Goal: Information Seeking & Learning: Learn about a topic

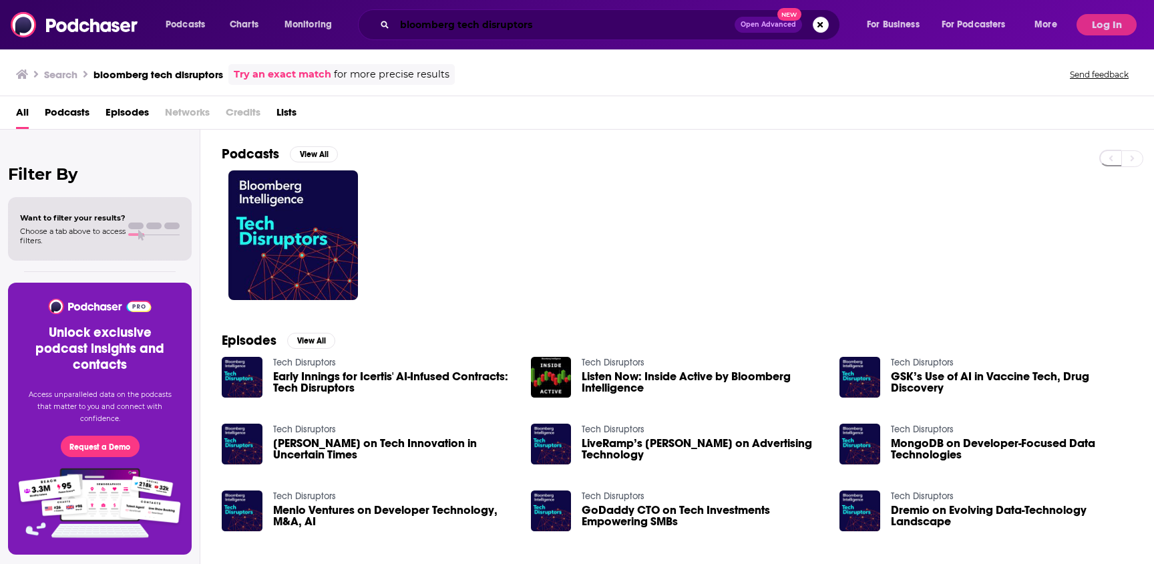
click at [521, 20] on input "bloomberg tech disruptors" at bounding box center [565, 24] width 340 height 21
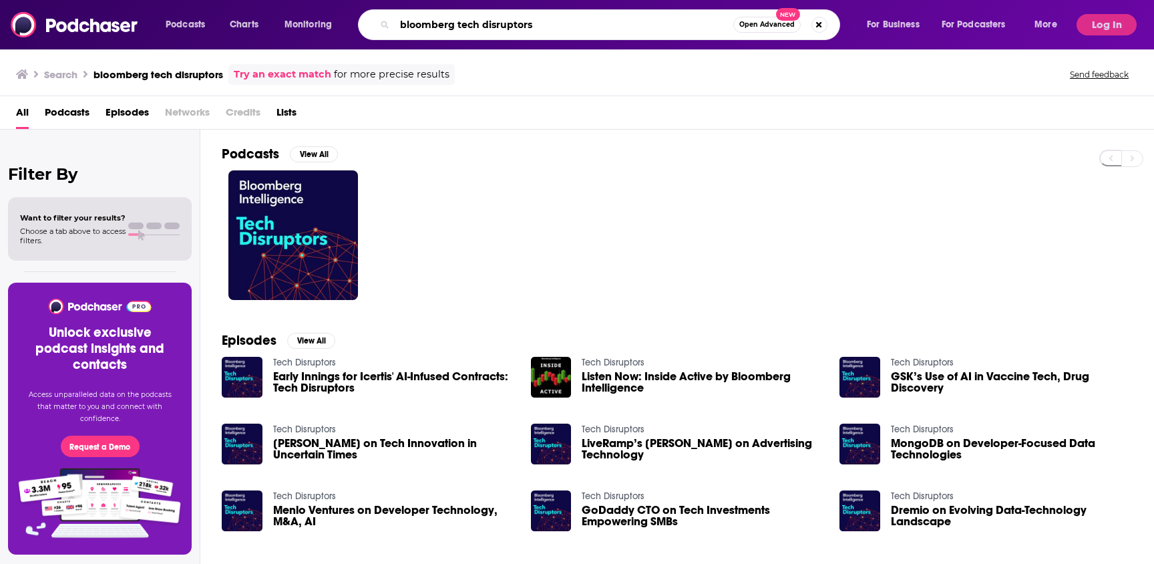
click at [521, 20] on input "bloomberg tech disruptors" at bounding box center [564, 24] width 339 height 21
type input "regulating"
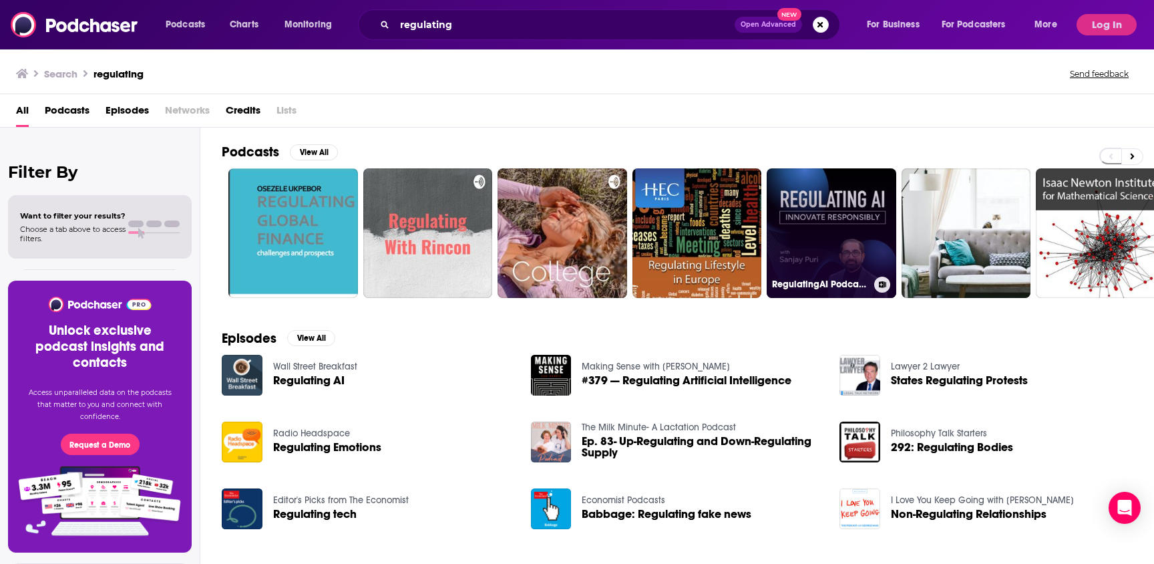
click at [820, 187] on link "RegulatingAI Podcast: Innovate Responsibly" at bounding box center [831, 233] width 130 height 130
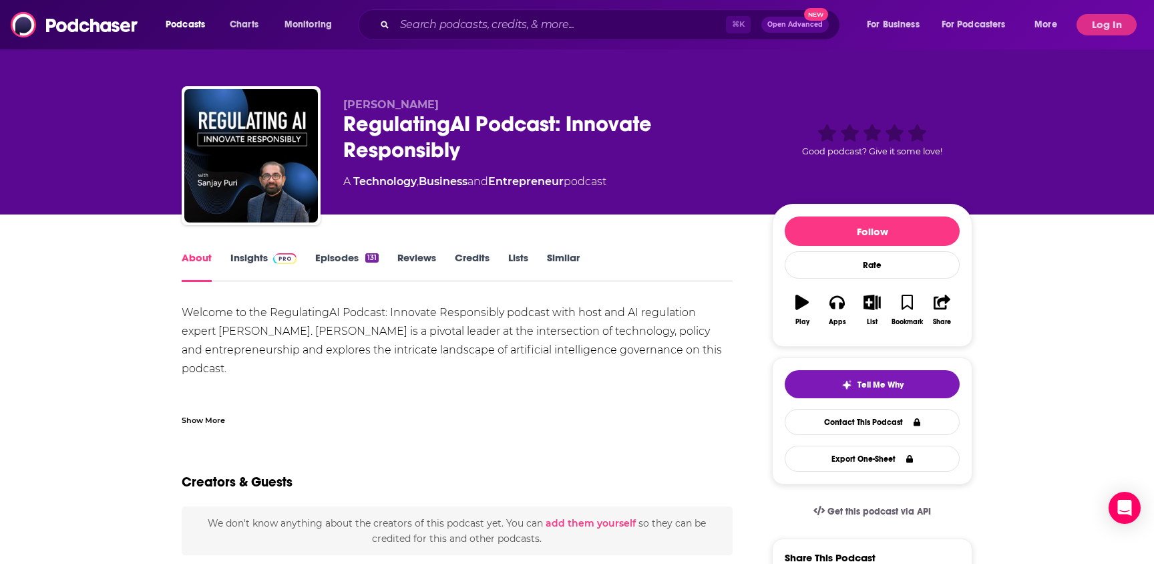
scroll to position [1, 0]
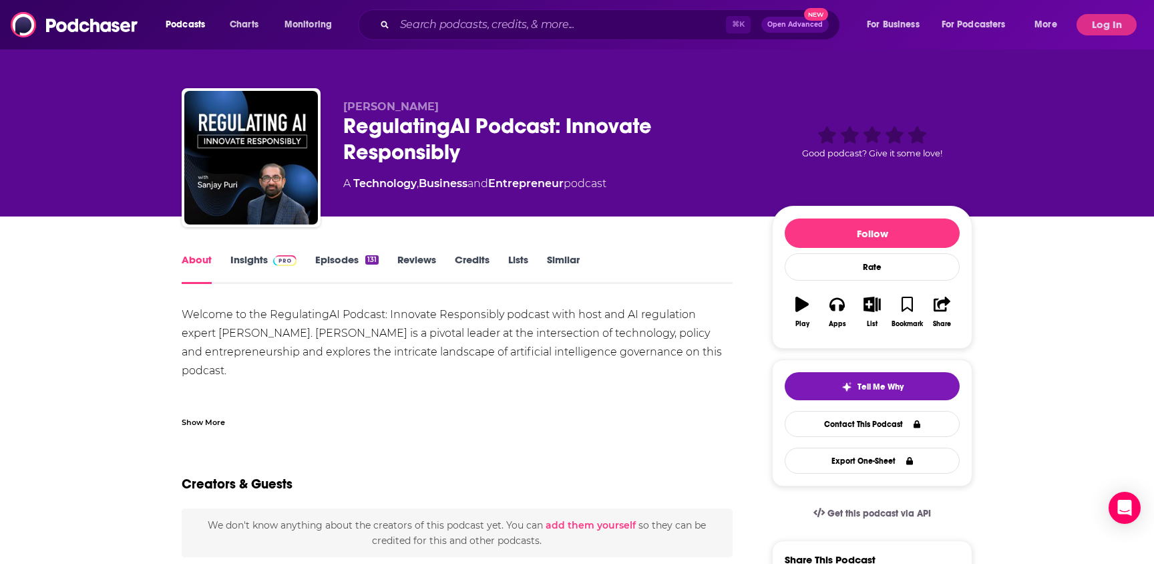
click at [260, 260] on link "Insights" at bounding box center [263, 268] width 66 height 31
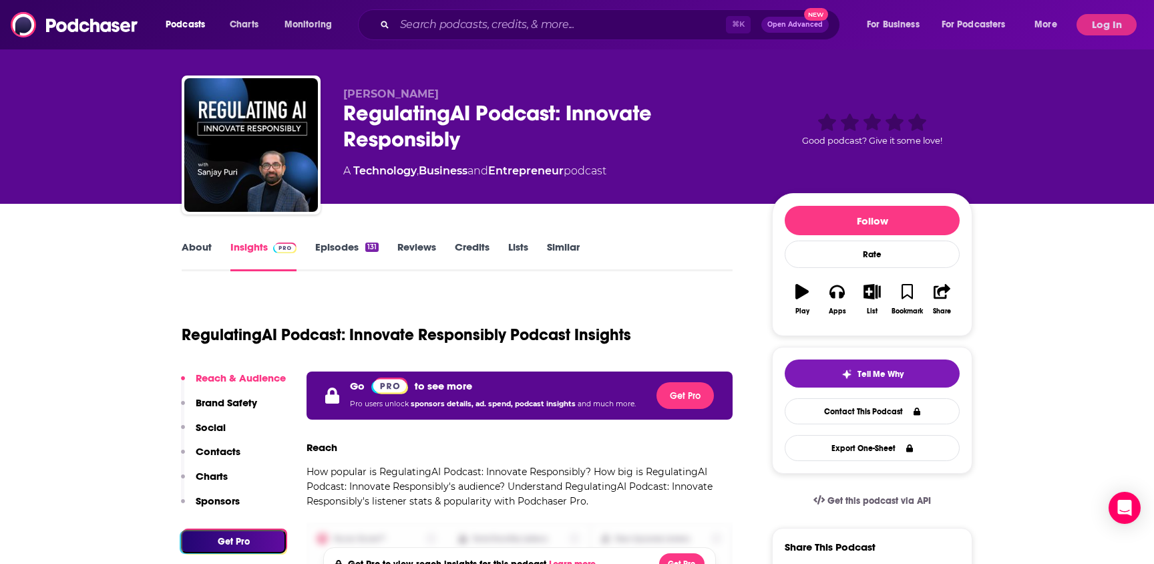
scroll to position [16, 0]
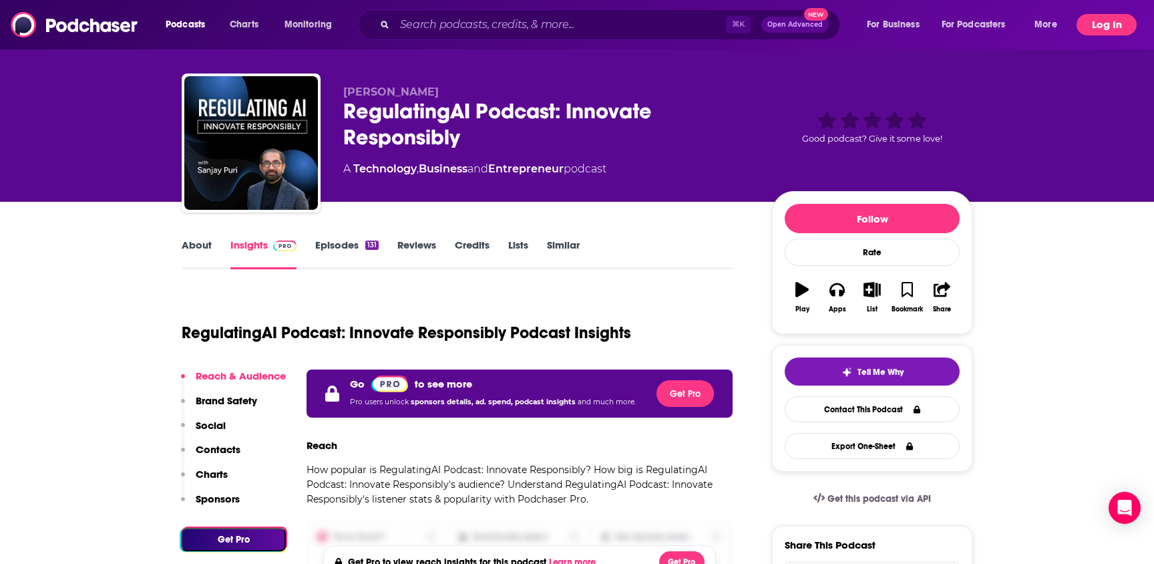
click at [1126, 31] on button "Log In" at bounding box center [1106, 24] width 60 height 21
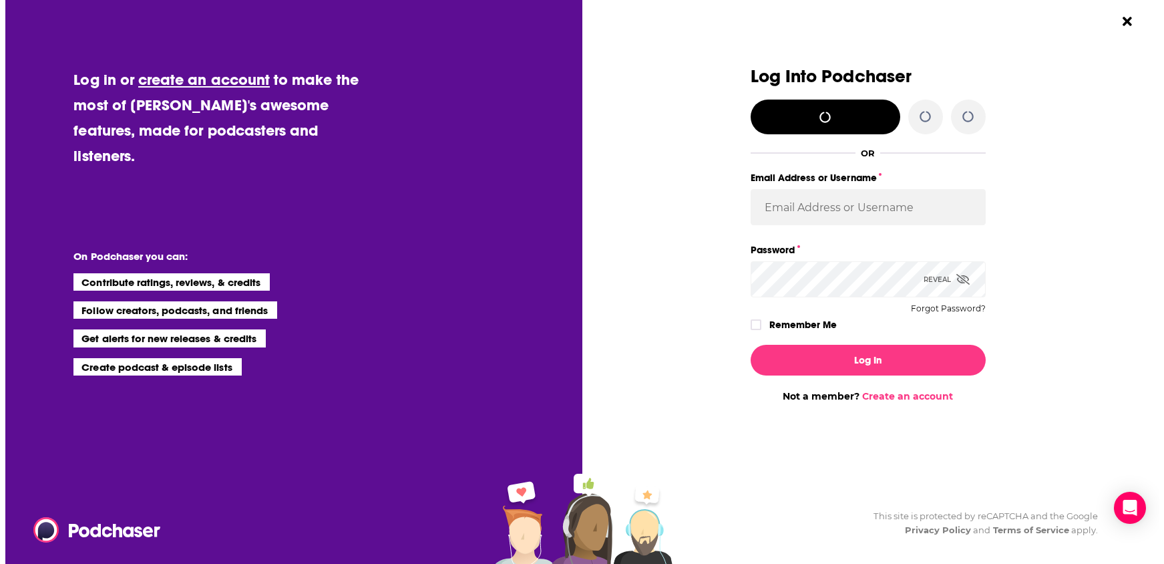
scroll to position [0, 0]
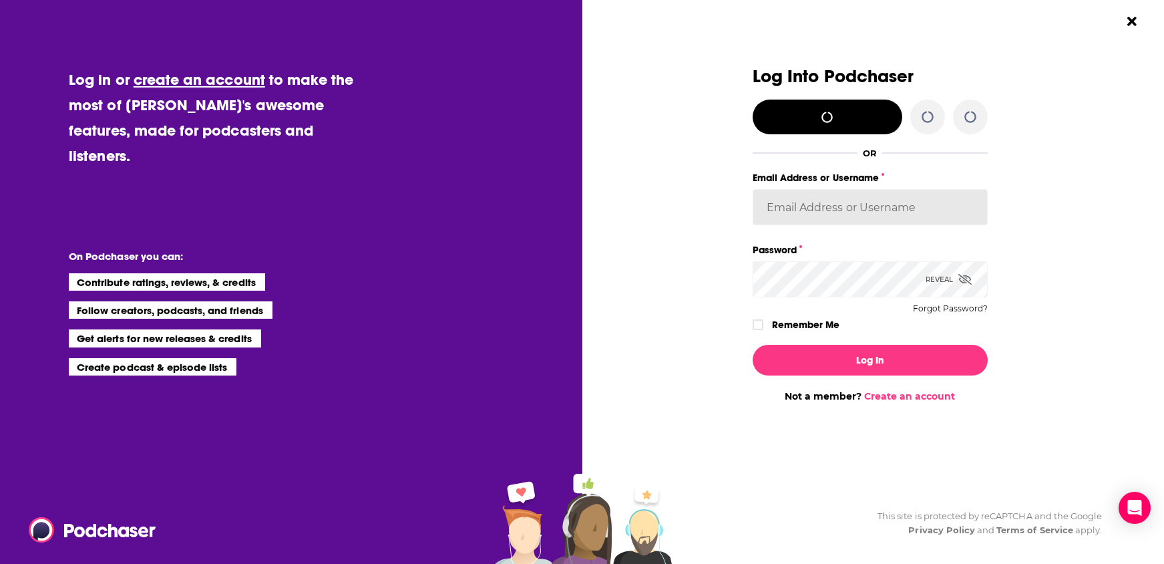
type input "[EMAIL_ADDRESS][PERSON_NAME][DOMAIN_NAME]"
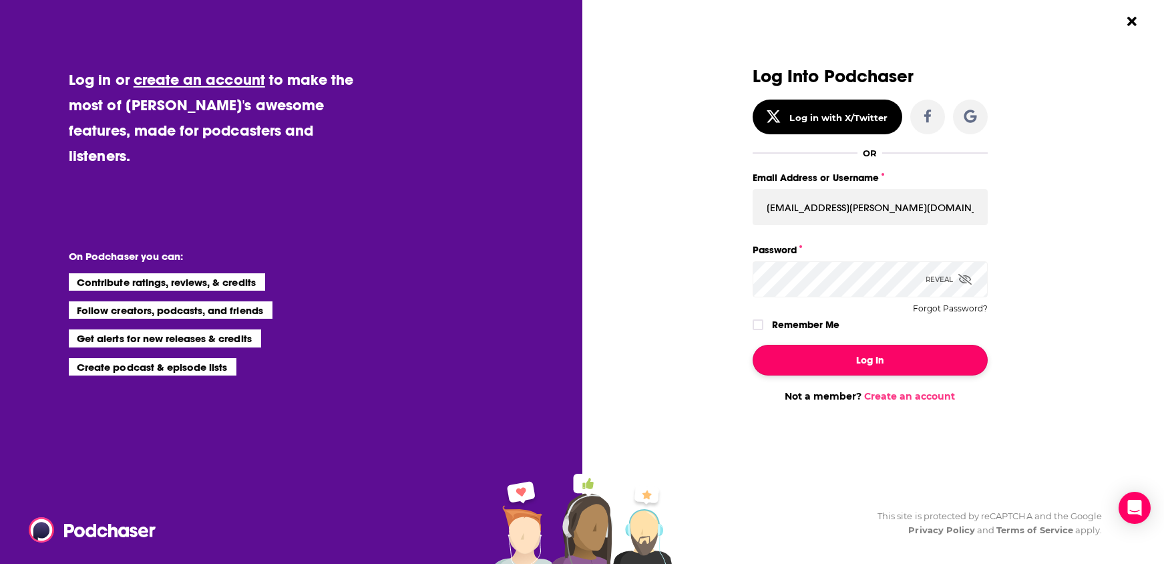
click at [860, 366] on button "Log In" at bounding box center [869, 360] width 235 height 31
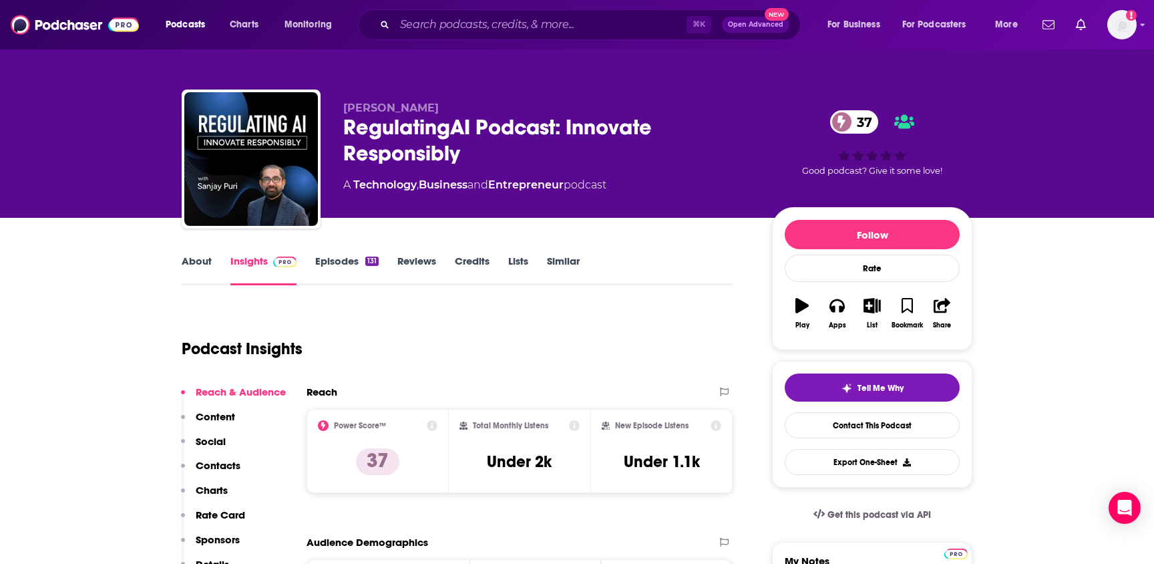
click at [192, 269] on link "About" at bounding box center [197, 269] width 30 height 31
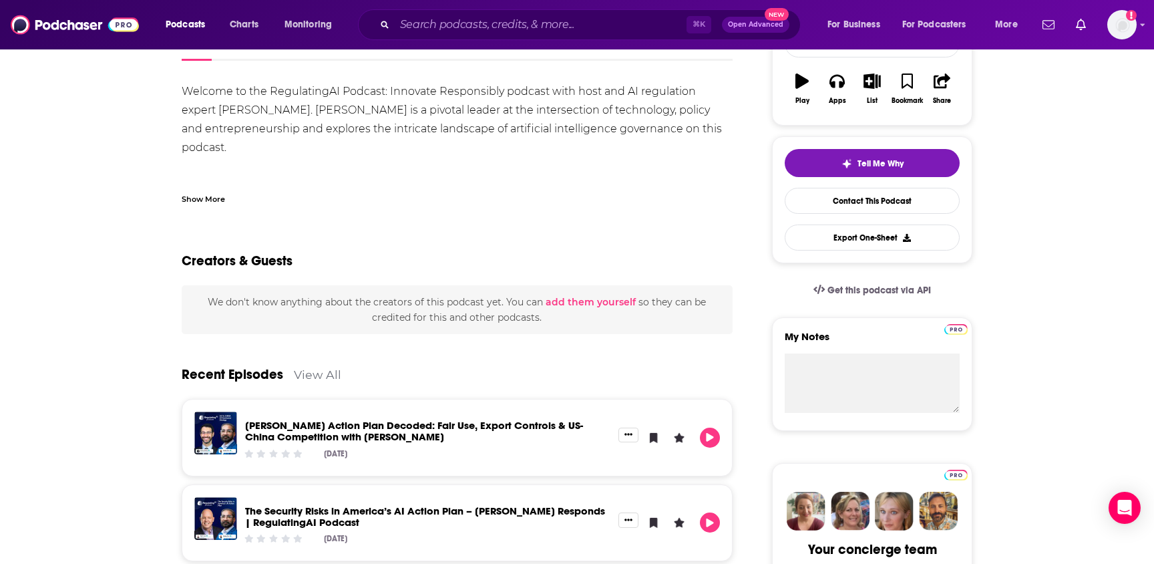
scroll to position [271, 0]
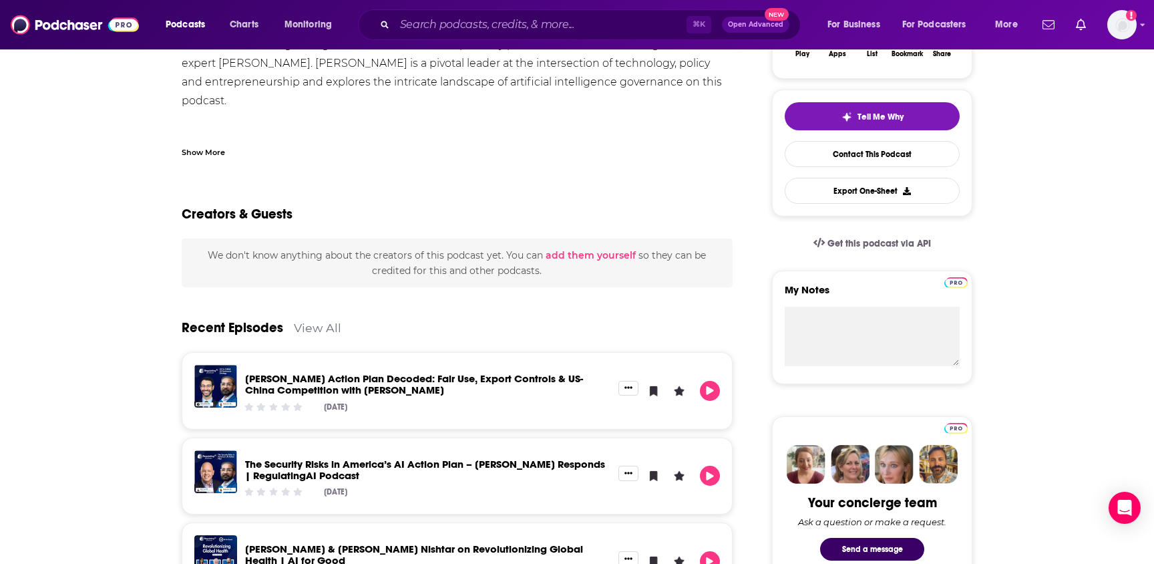
click at [320, 327] on link "View All" at bounding box center [317, 327] width 47 height 14
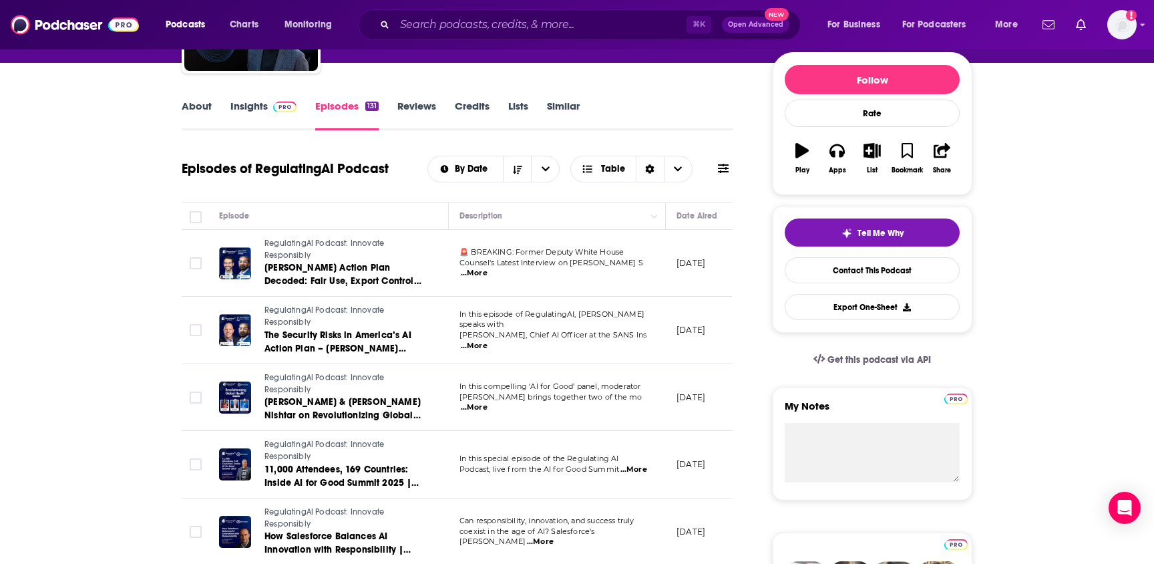
scroll to position [163, 0]
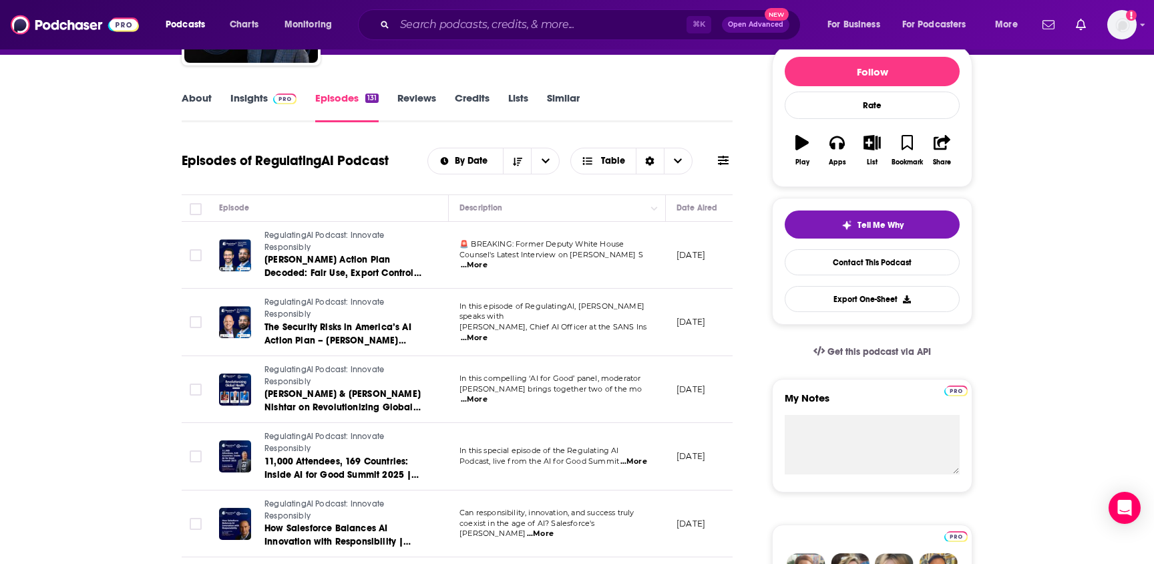
click at [487, 261] on span "...More" at bounding box center [474, 265] width 27 height 11
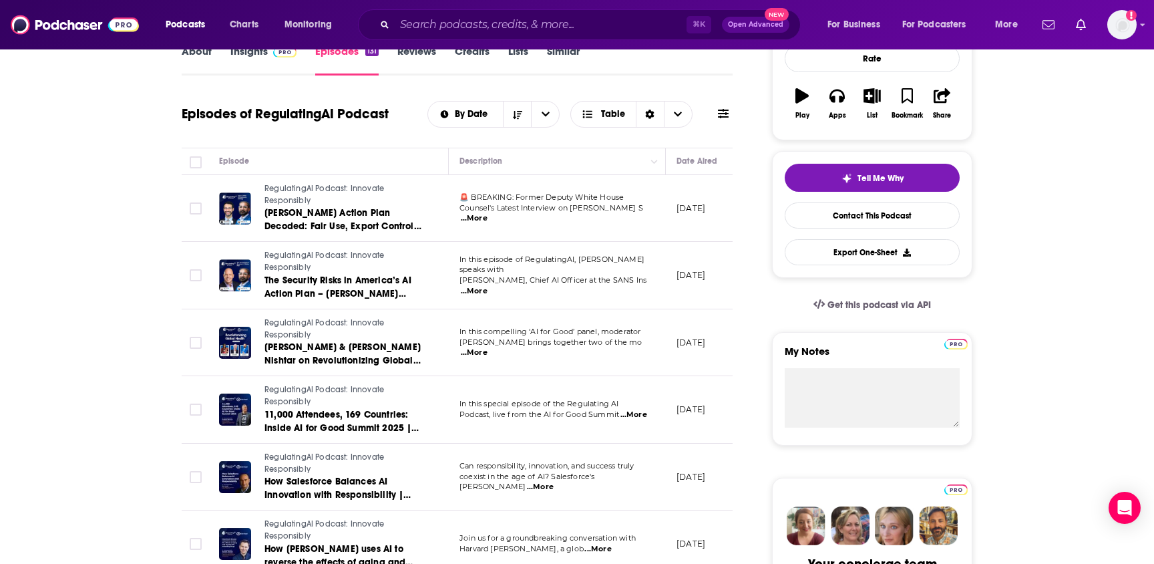
scroll to position [212, 0]
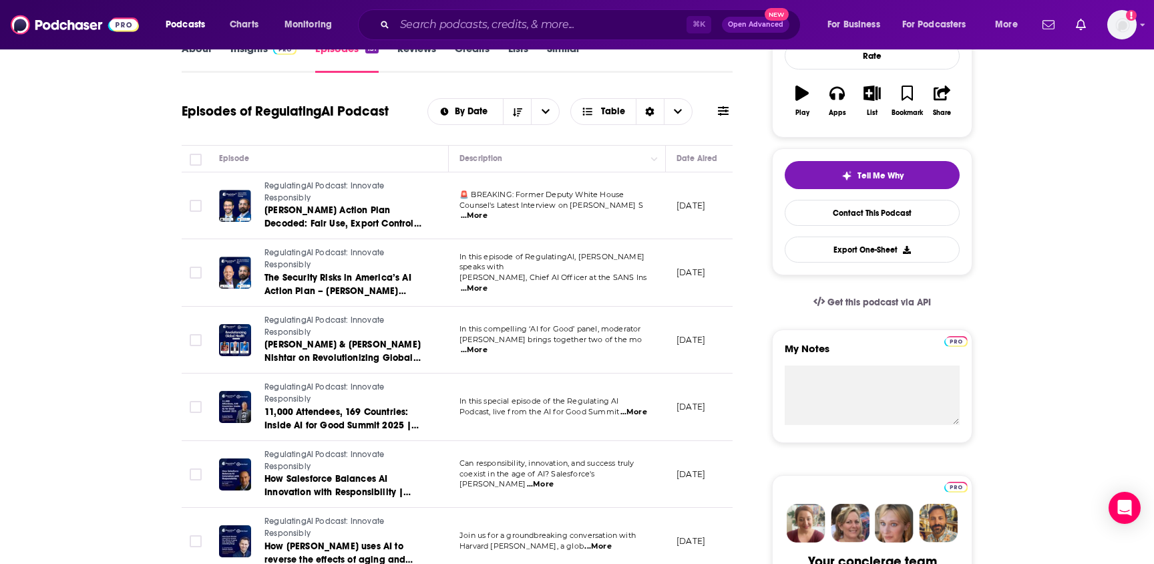
click at [487, 283] on span "...More" at bounding box center [474, 288] width 27 height 11
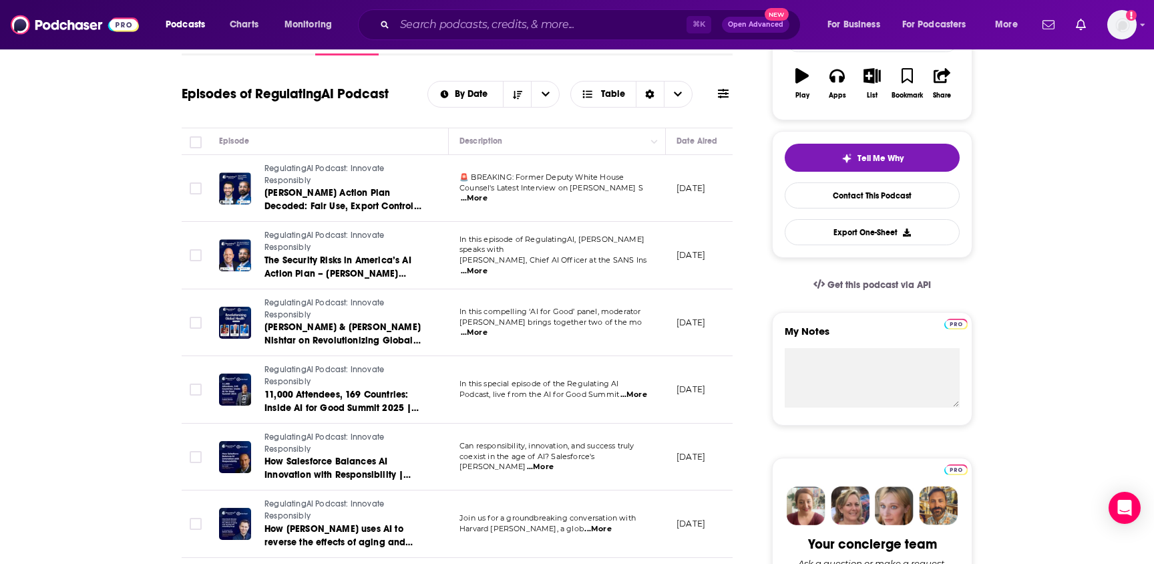
scroll to position [232, 0]
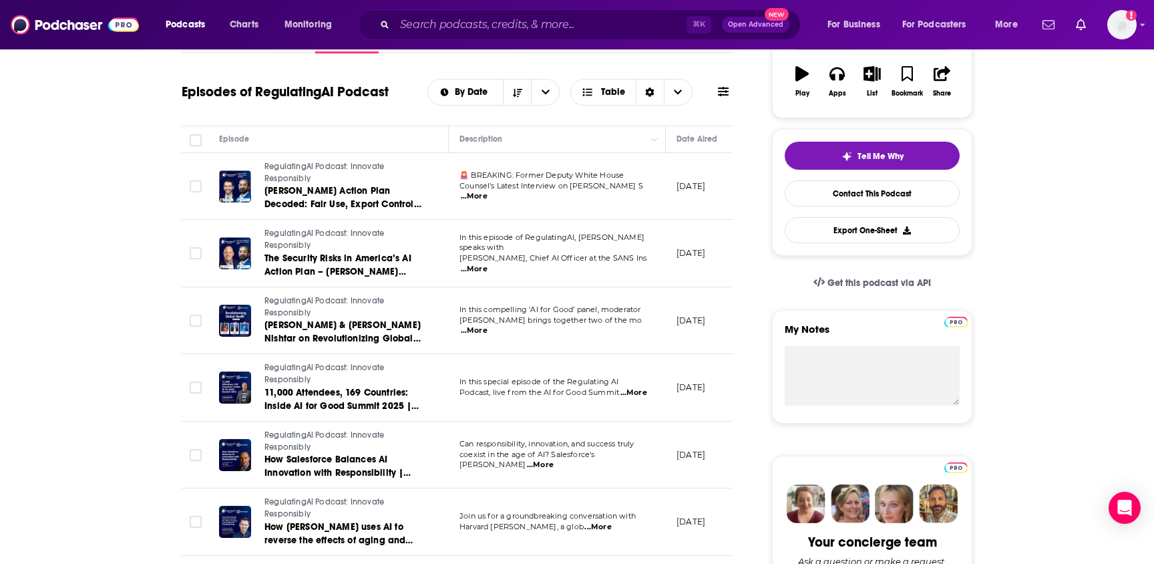
click at [487, 326] on span "...More" at bounding box center [474, 330] width 27 height 11
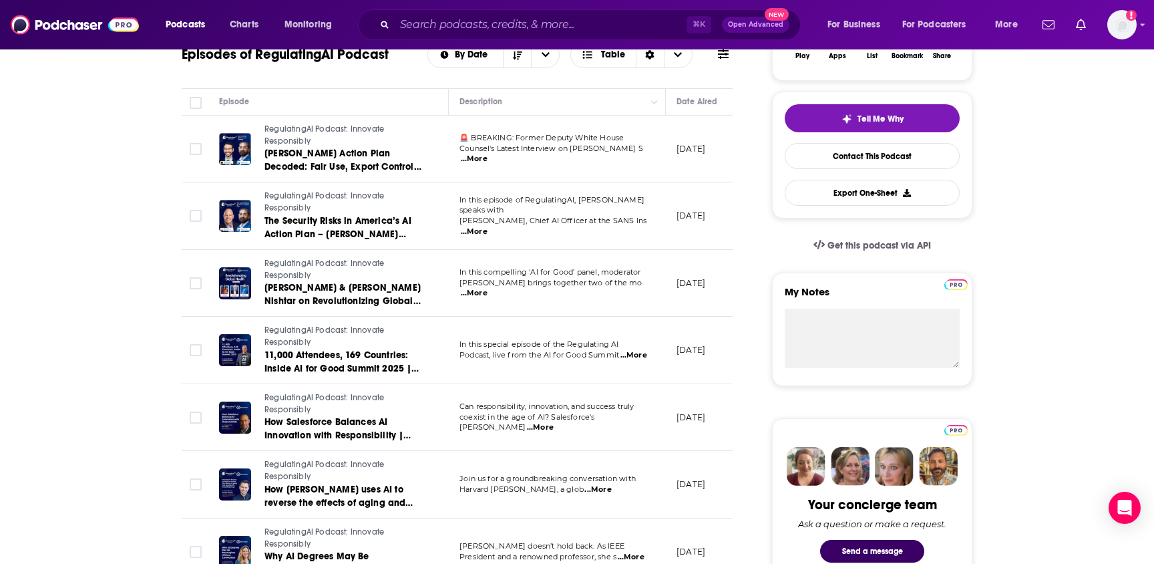
scroll to position [270, 0]
click at [637, 353] on span "...More" at bounding box center [633, 354] width 27 height 11
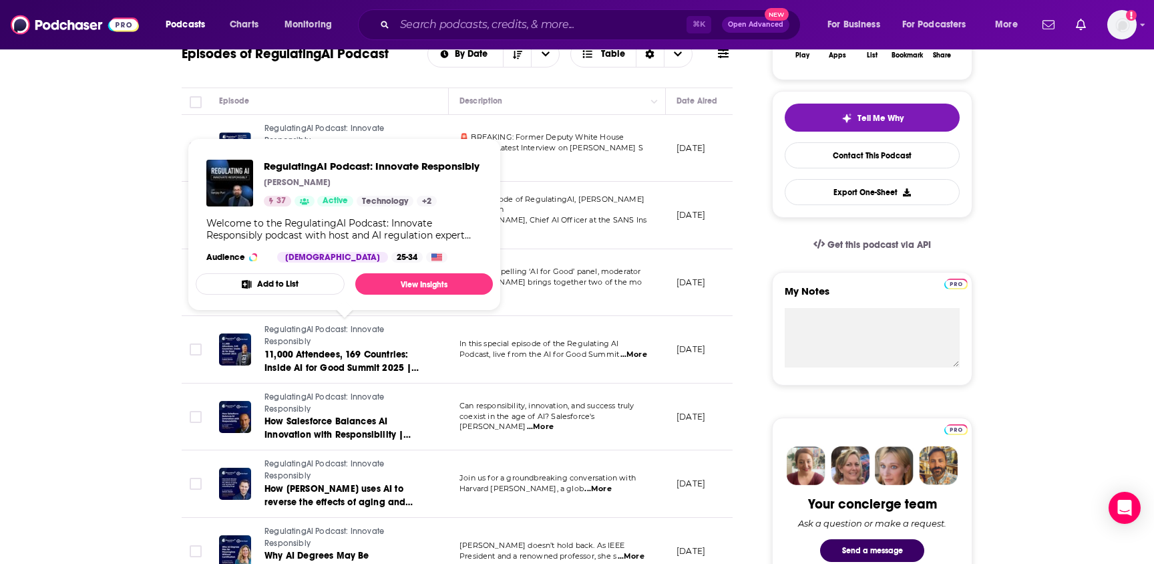
drag, startPoint x: 399, startPoint y: 334, endPoint x: 391, endPoint y: 334, distance: 7.4
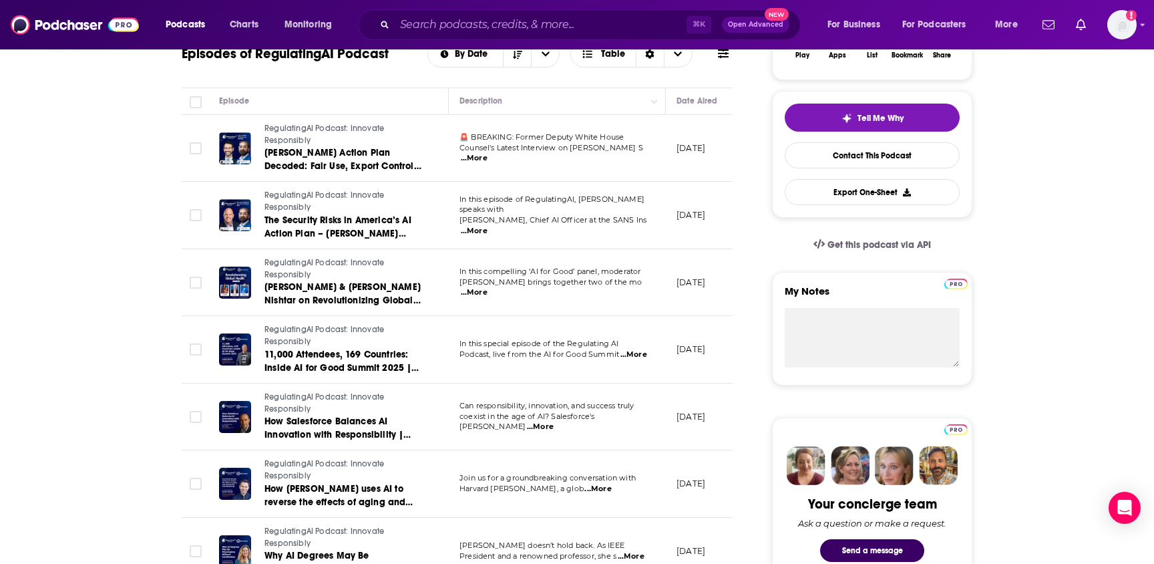
click at [629, 355] on span "...More" at bounding box center [633, 354] width 27 height 11
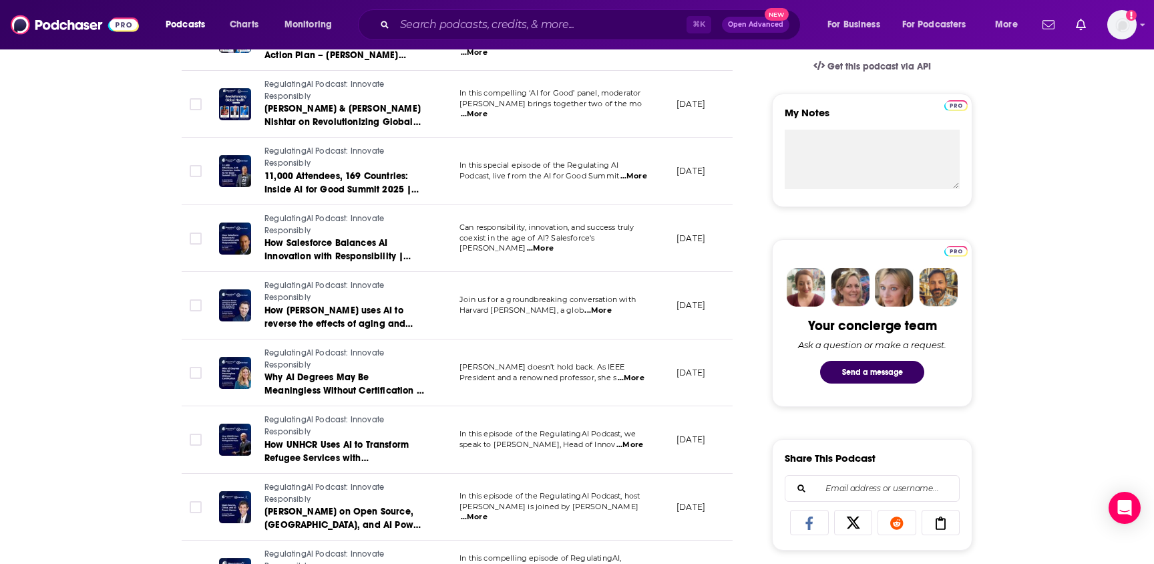
scroll to position [449, 0]
click at [553, 243] on span "...More" at bounding box center [540, 247] width 27 height 11
click at [611, 310] on span "...More" at bounding box center [597, 309] width 27 height 11
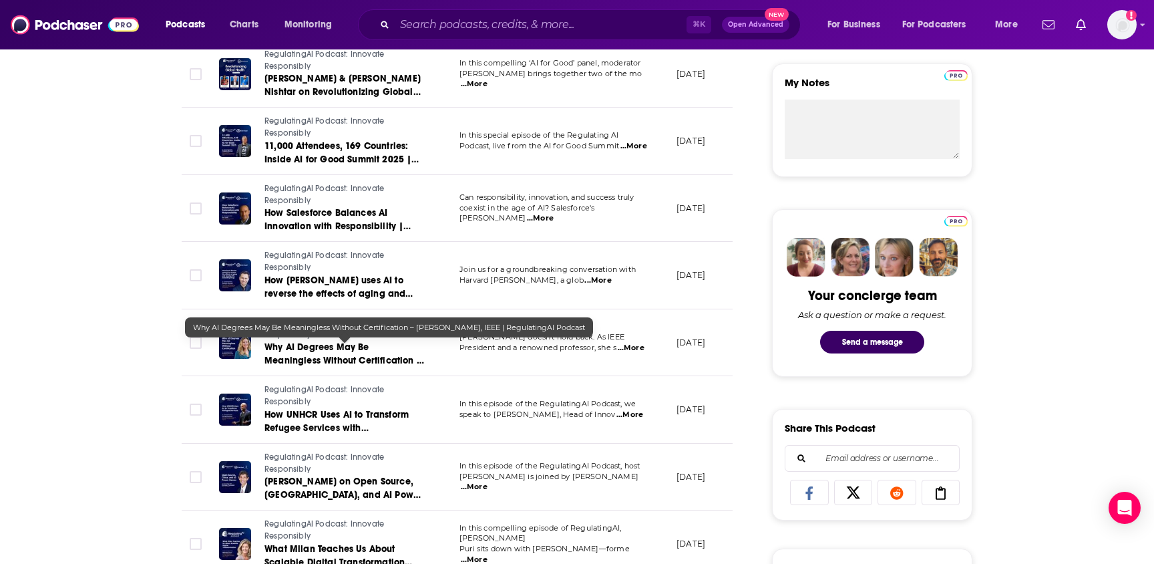
scroll to position [502, 0]
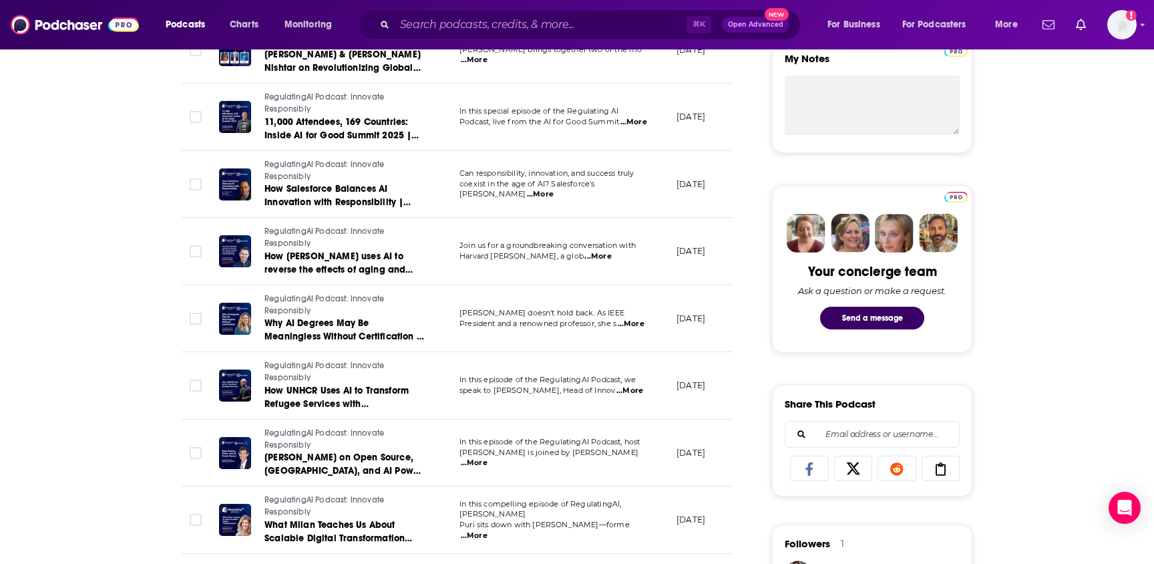
click at [632, 321] on span "...More" at bounding box center [631, 323] width 27 height 11
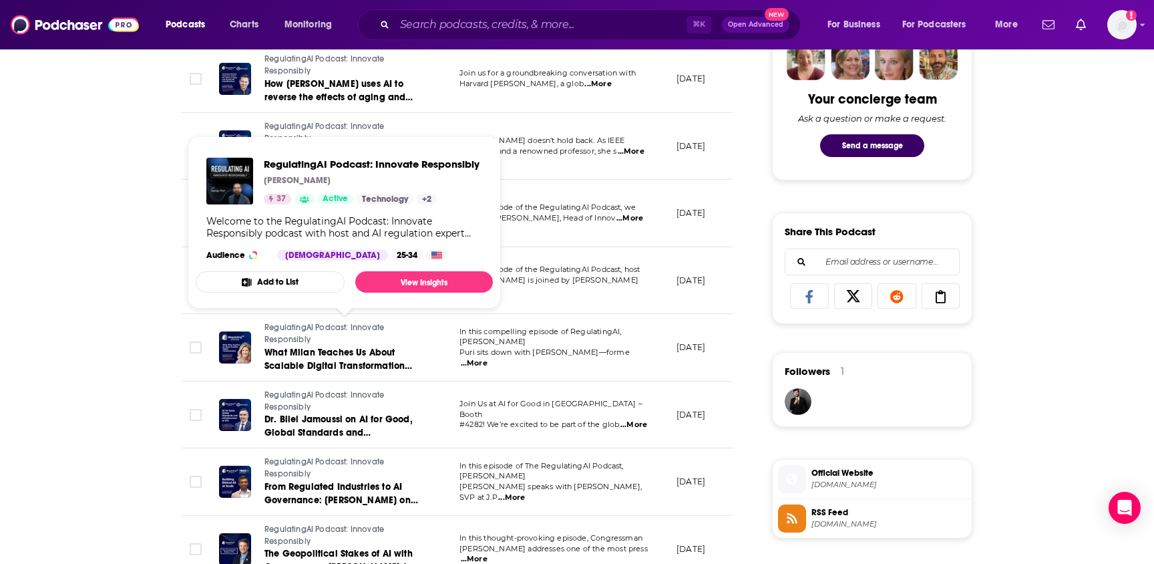
scroll to position [675, 0]
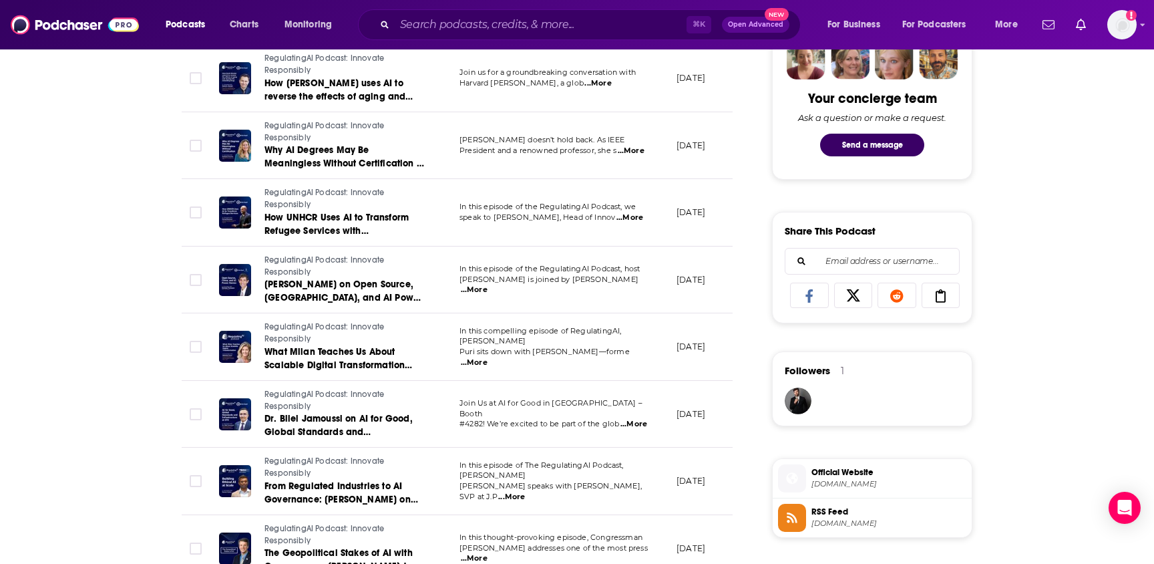
click at [487, 284] on span "...More" at bounding box center [474, 289] width 27 height 11
click at [108, 336] on div "About Insights Episodes 131 Reviews Credits Lists Similar Episodes of Regulatin…" at bounding box center [577, 499] width 1154 height 1912
click at [487, 357] on span "...More" at bounding box center [474, 362] width 27 height 11
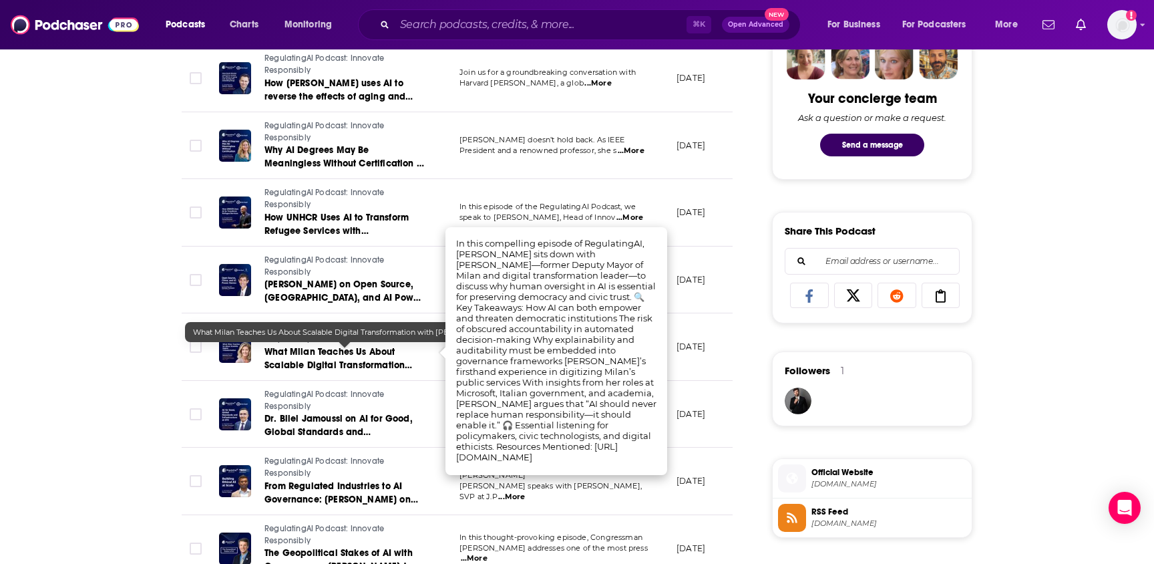
click at [165, 377] on div "About Insights Episodes 131 Reviews Credits Lists Similar Episodes of Regulatin…" at bounding box center [466, 515] width 612 height 1877
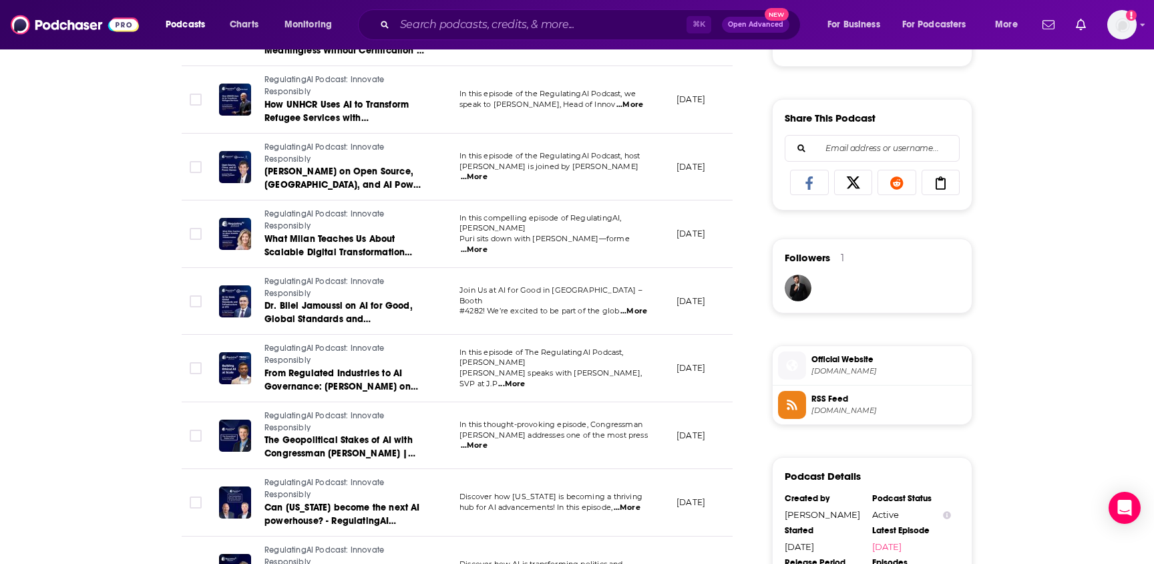
scroll to position [814, 0]
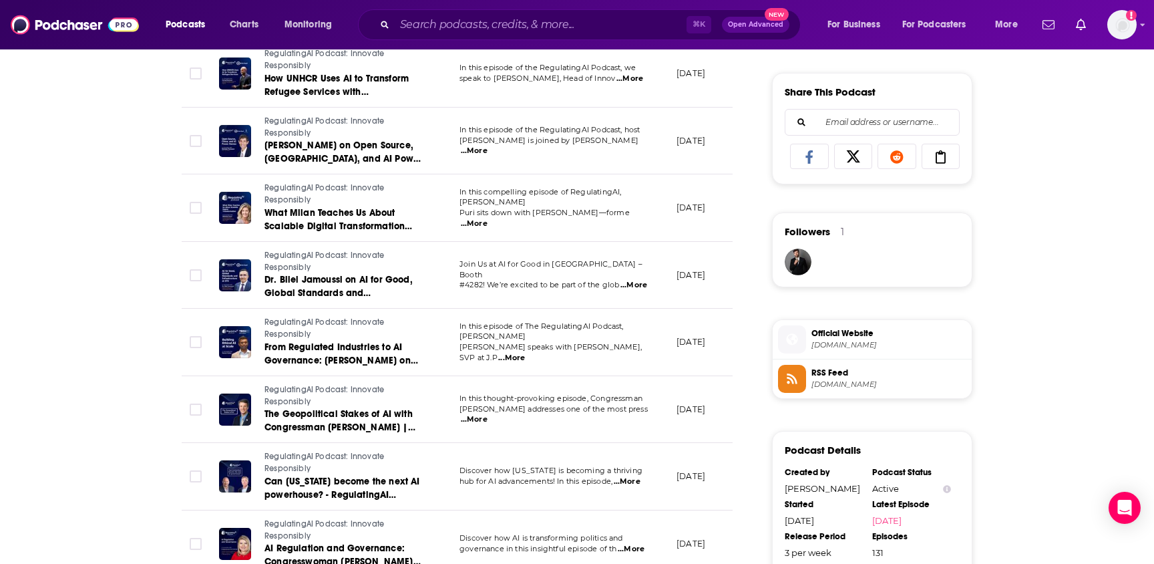
click at [525, 353] on span "...More" at bounding box center [511, 358] width 27 height 11
click at [120, 361] on div "About Insights Episodes 131 Reviews Credits Lists Similar Episodes of Regulatin…" at bounding box center [577, 360] width 1154 height 1912
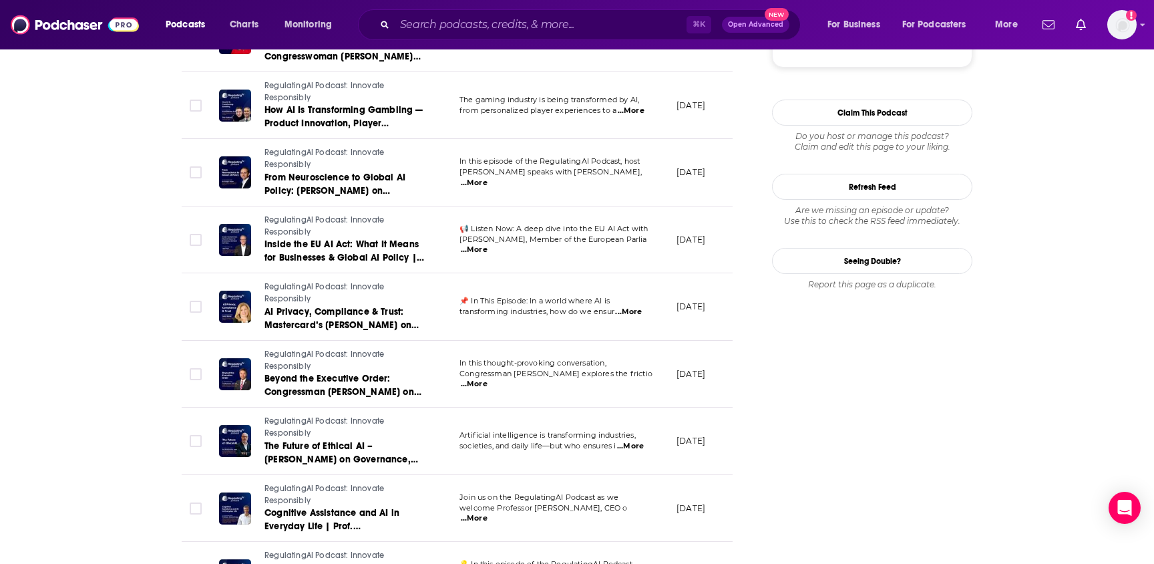
scroll to position [1389, 0]
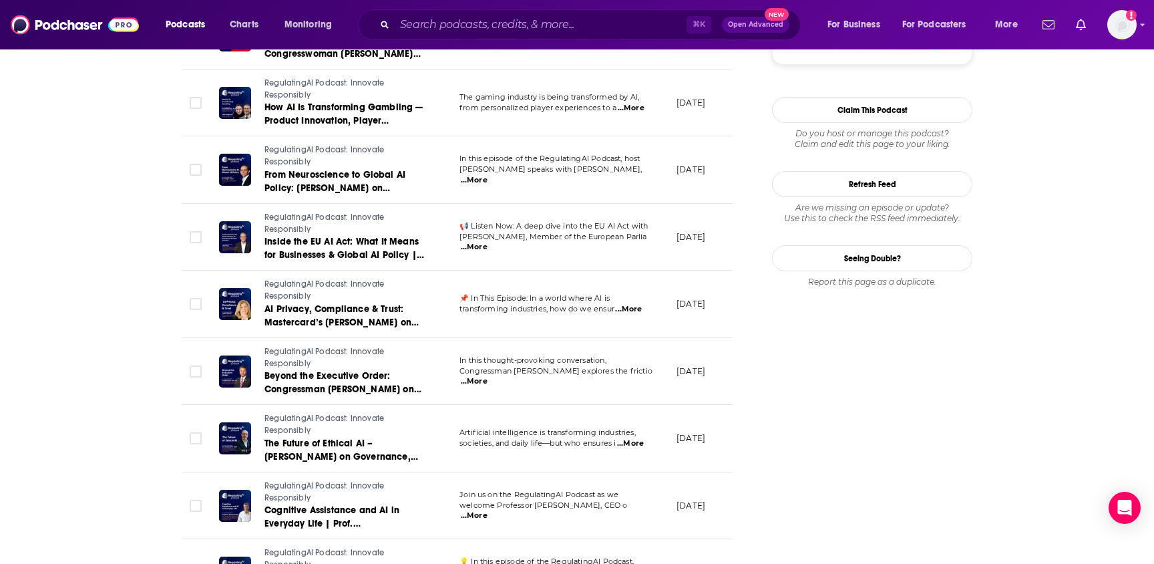
click at [638, 312] on span "...More" at bounding box center [628, 309] width 27 height 11
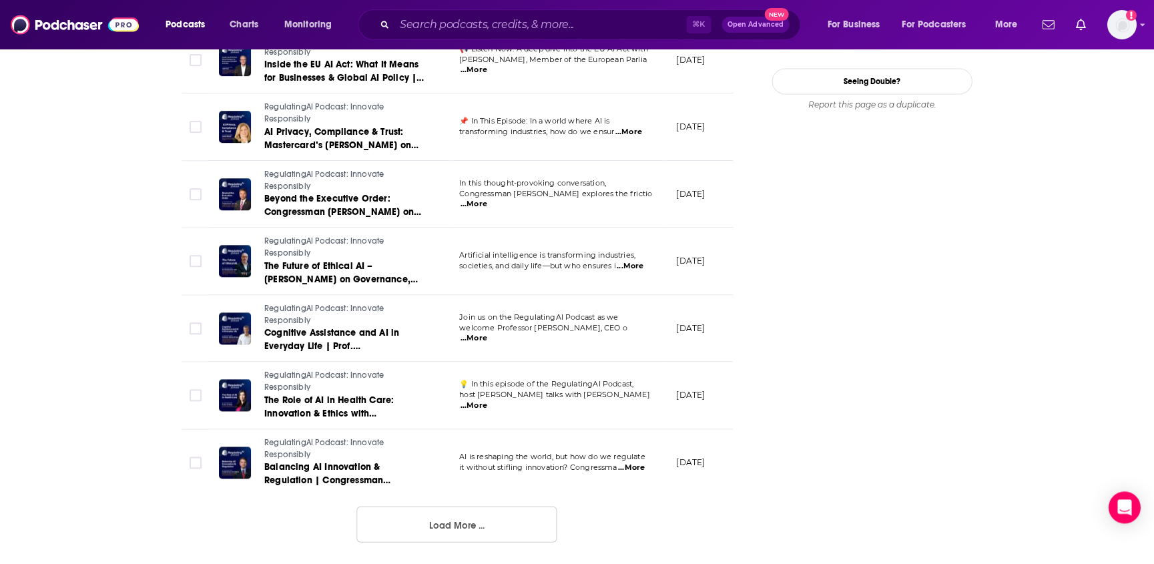
scroll to position [1577, 0]
click at [482, 517] on button "Load More ..." at bounding box center [457, 524] width 200 height 36
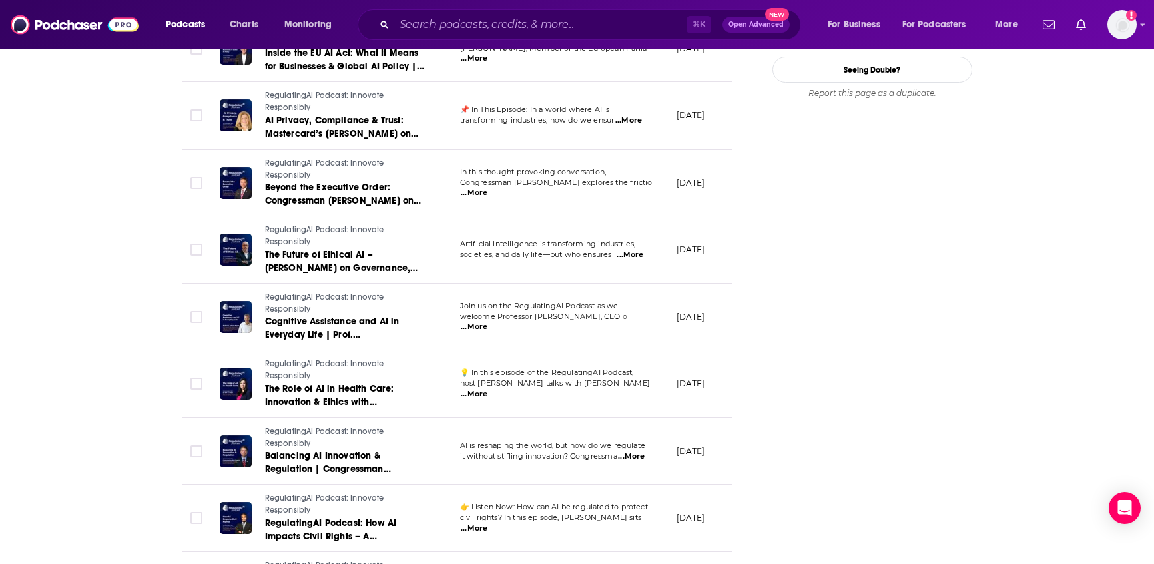
scroll to position [0, 0]
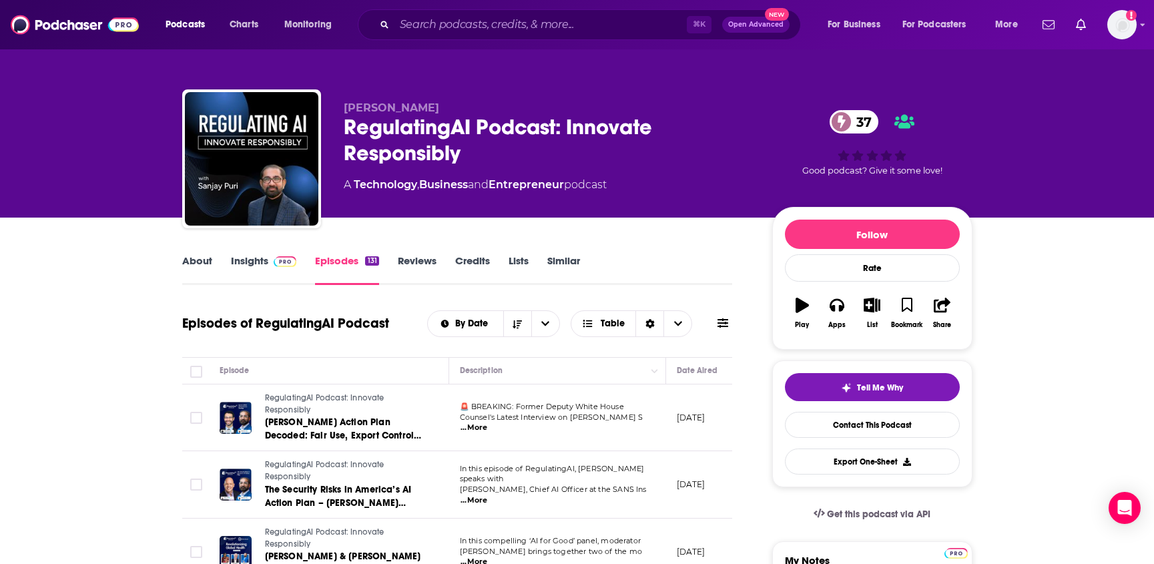
click at [187, 266] on link "About" at bounding box center [197, 269] width 30 height 31
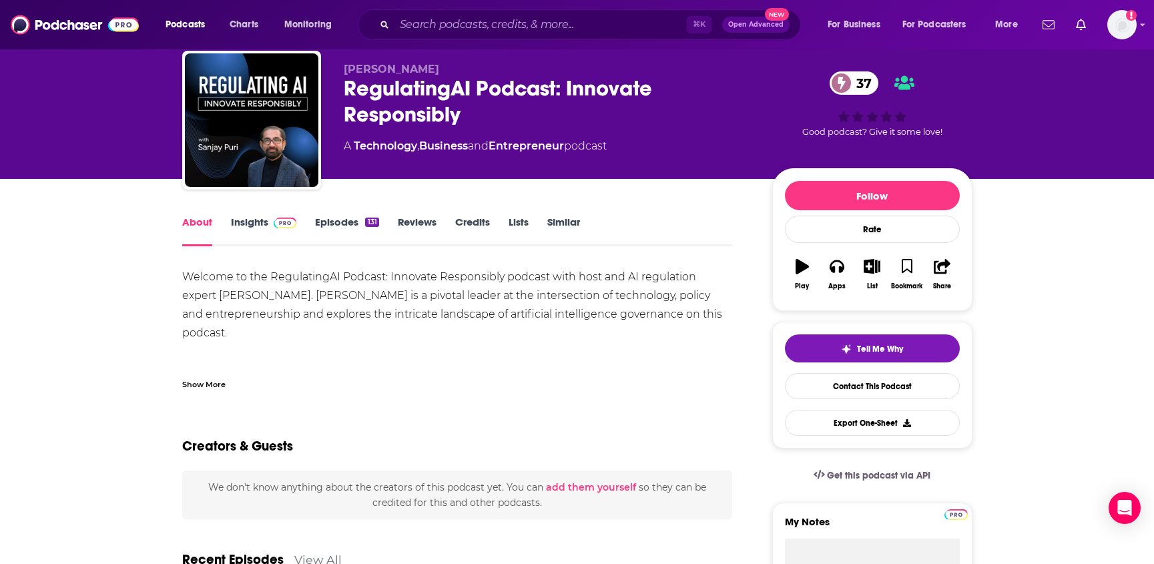
scroll to position [43, 0]
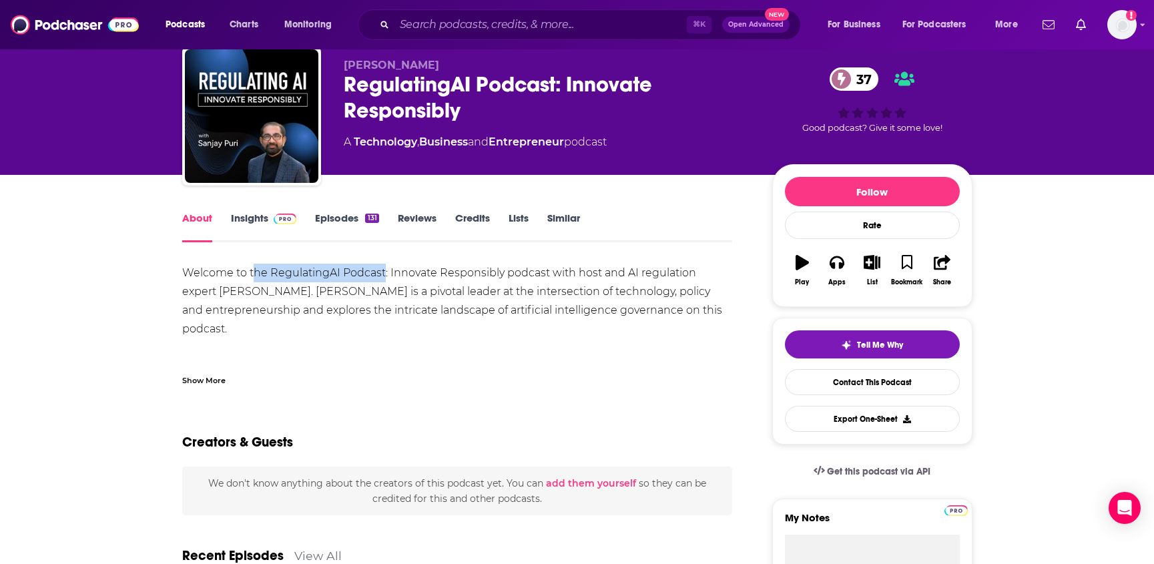
drag, startPoint x: 250, startPoint y: 274, endPoint x: 385, endPoint y: 276, distance: 134.2
click at [385, 276] on div "Welcome to the RegulatingAI Podcast: Innovate Responsibly podcast with host and…" at bounding box center [457, 367] width 551 height 206
copy div "he RegulatingAI Podcast"
click at [203, 381] on div "Show More" at bounding box center [203, 379] width 43 height 13
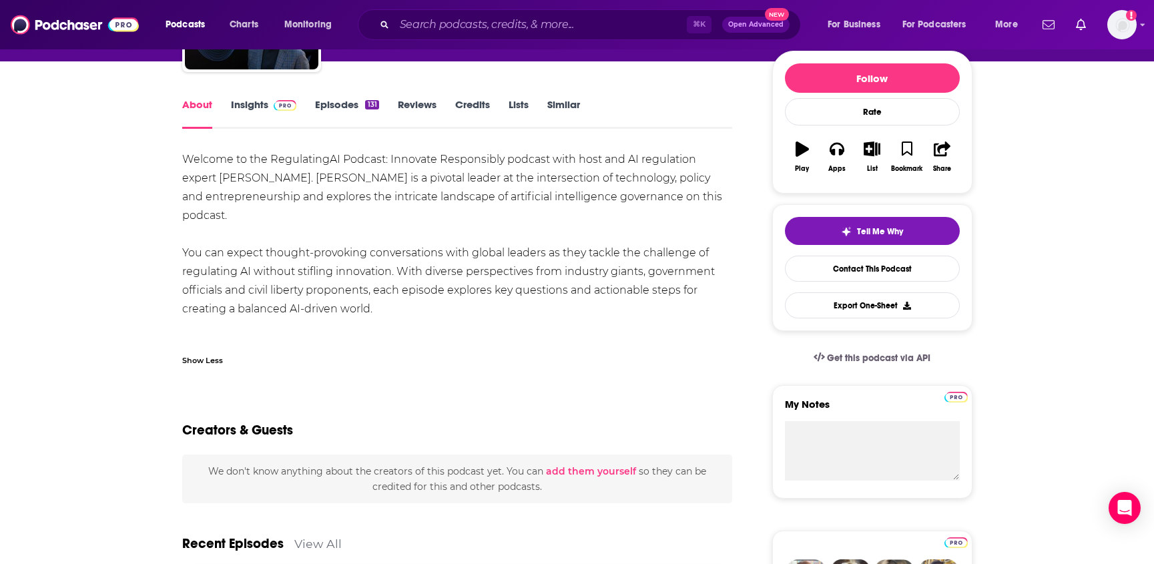
scroll to position [157, 0]
click at [340, 109] on link "Episodes 131" at bounding box center [346, 112] width 63 height 31
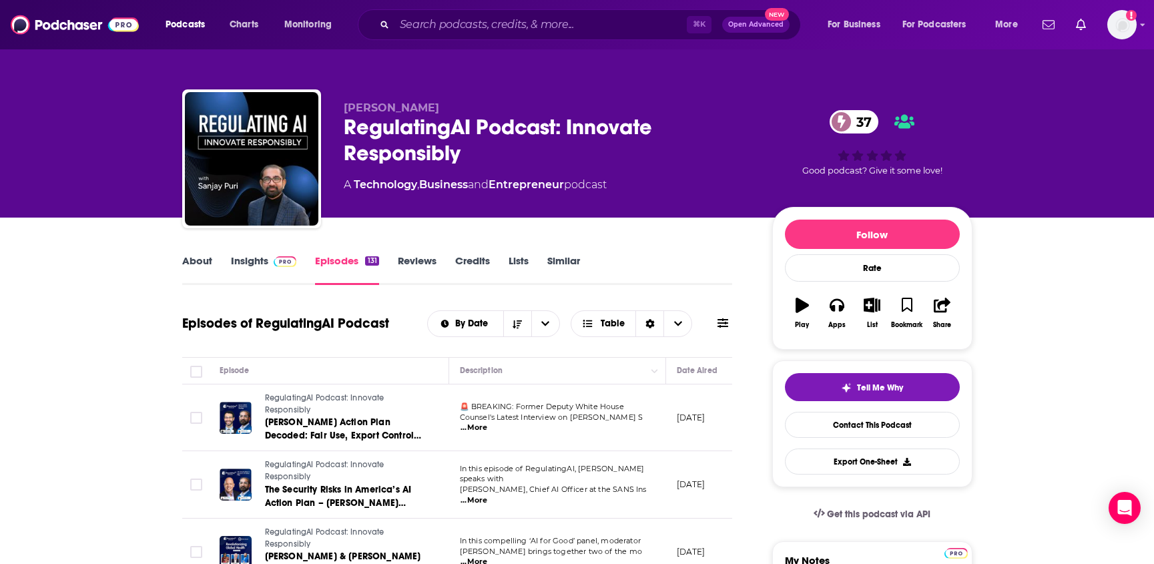
click at [255, 262] on link "Insights" at bounding box center [264, 269] width 66 height 31
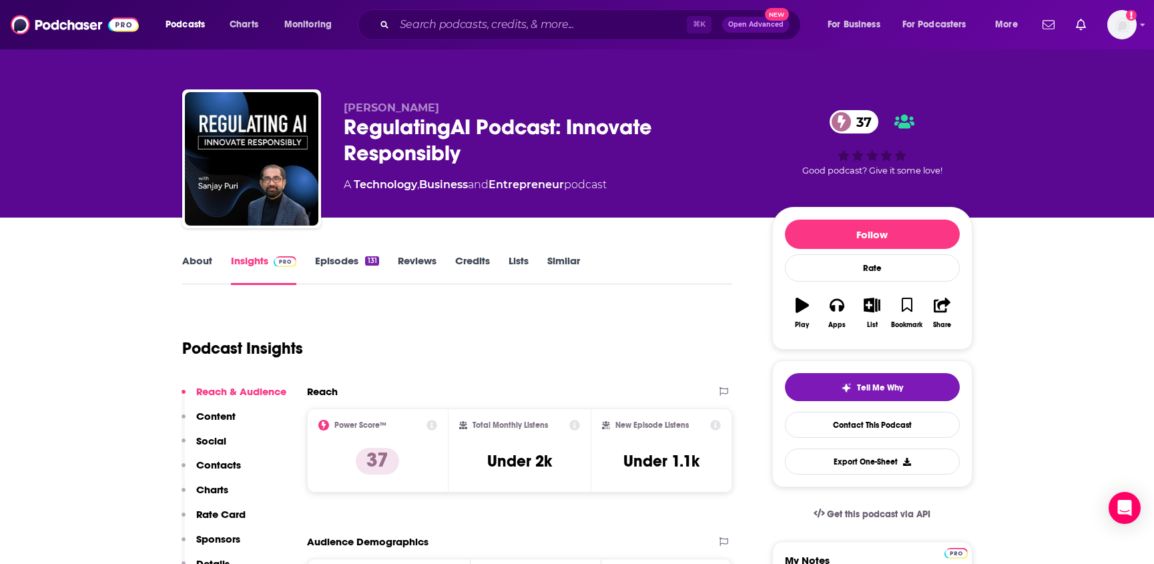
click at [344, 270] on link "Episodes 131" at bounding box center [346, 269] width 63 height 31
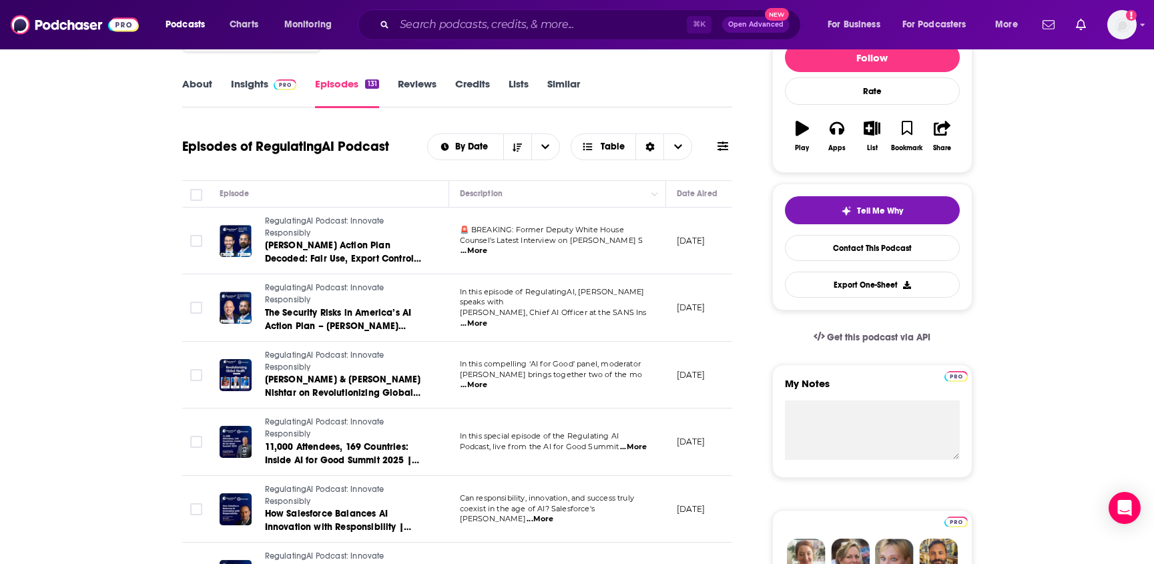
scroll to position [176, 0]
click at [487, 246] on span "...More" at bounding box center [474, 251] width 27 height 11
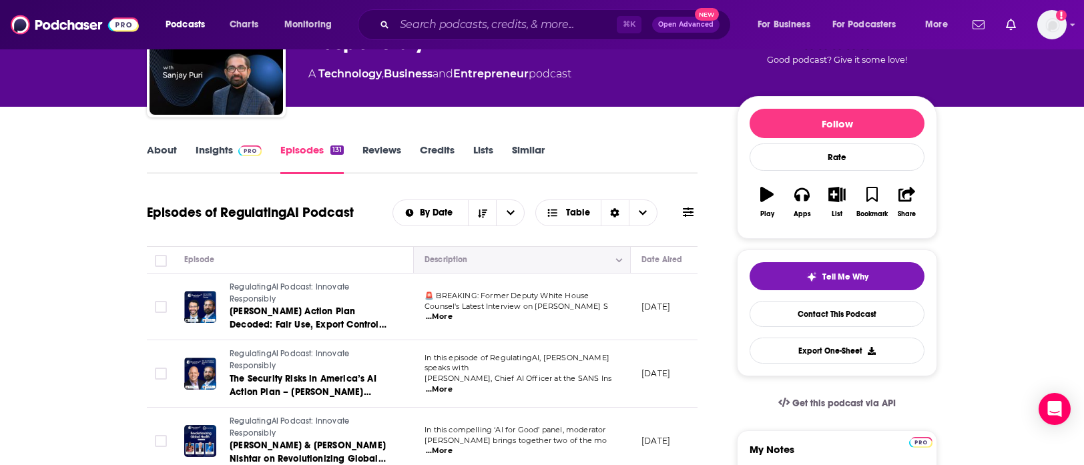
scroll to position [0, 0]
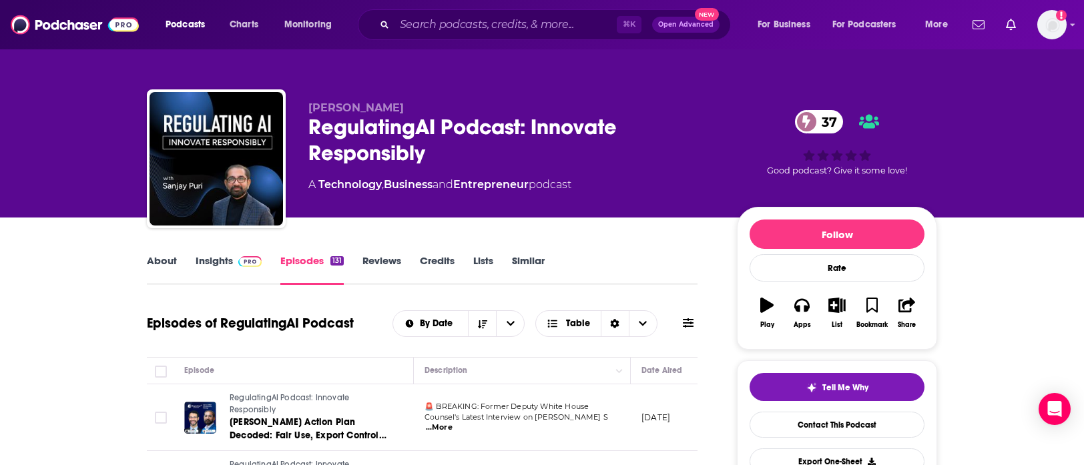
click at [228, 266] on link "Insights" at bounding box center [229, 269] width 66 height 31
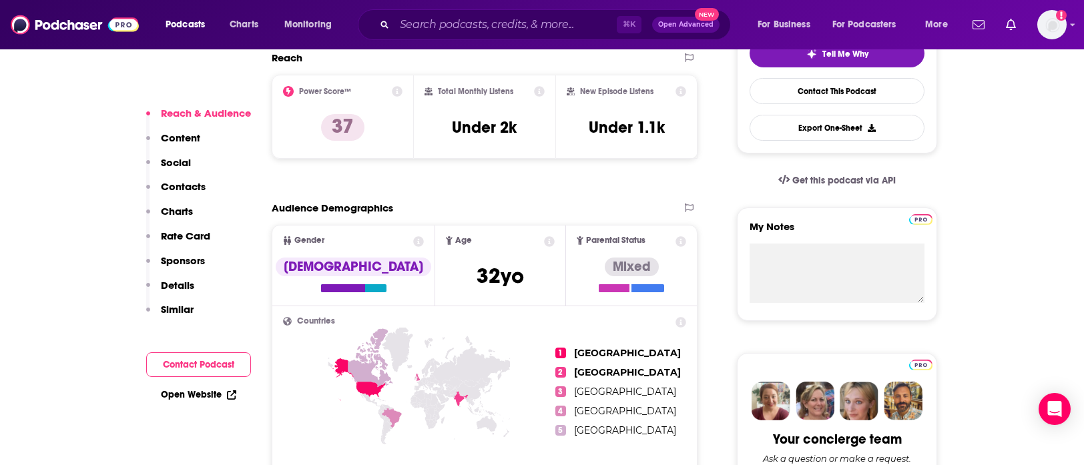
scroll to position [336, 0]
